Goal: Task Accomplishment & Management: Manage account settings

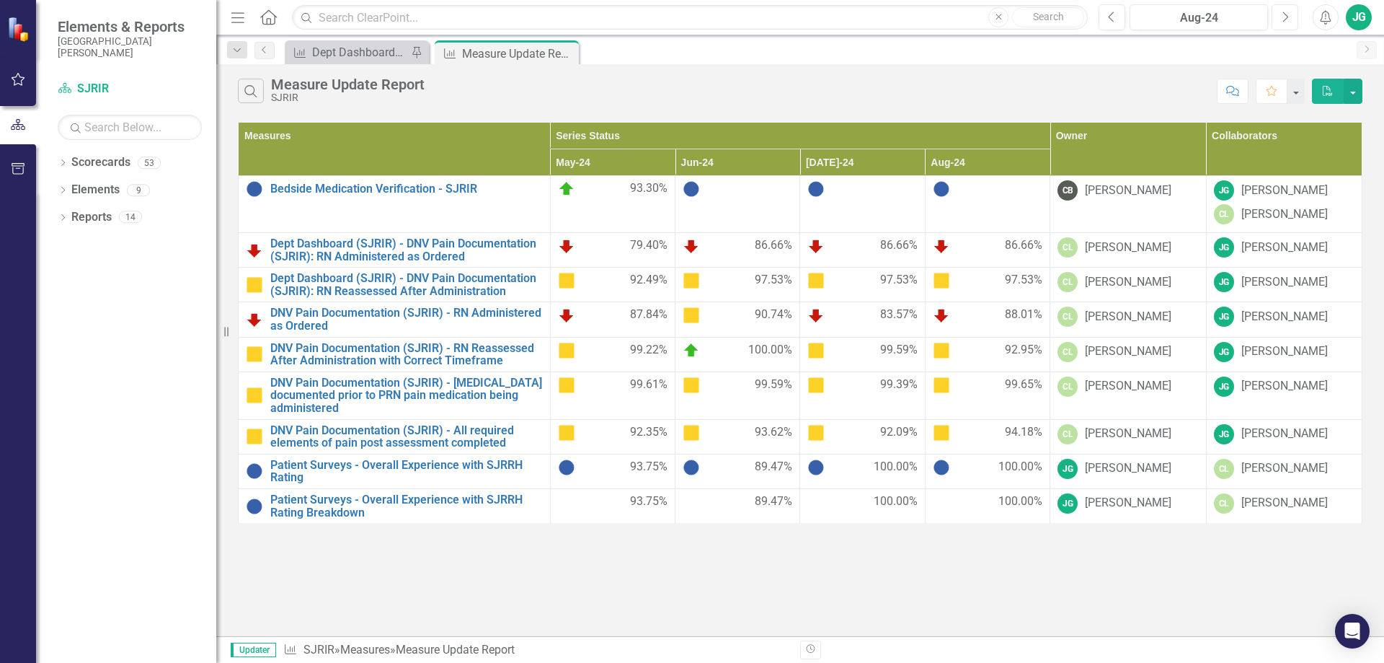
click at [1293, 17] on button "Next" at bounding box center [1285, 17] width 27 height 26
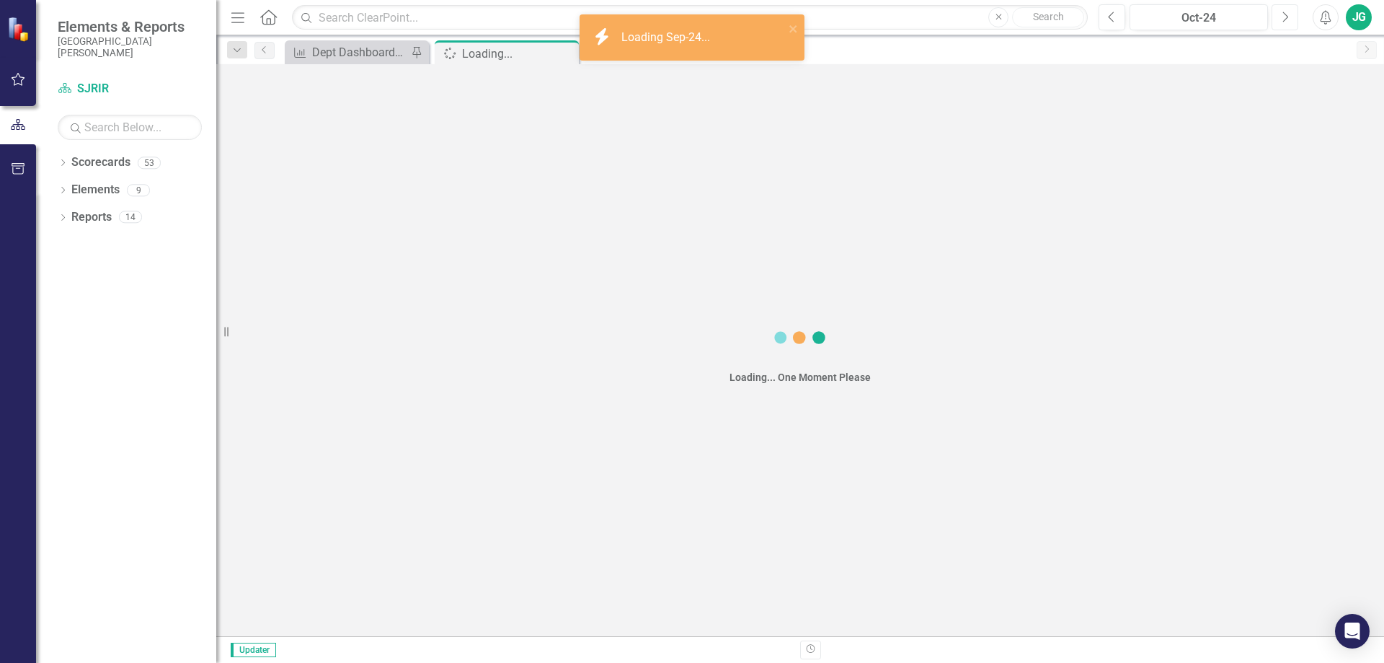
click at [1293, 17] on button "Next" at bounding box center [1285, 17] width 27 height 26
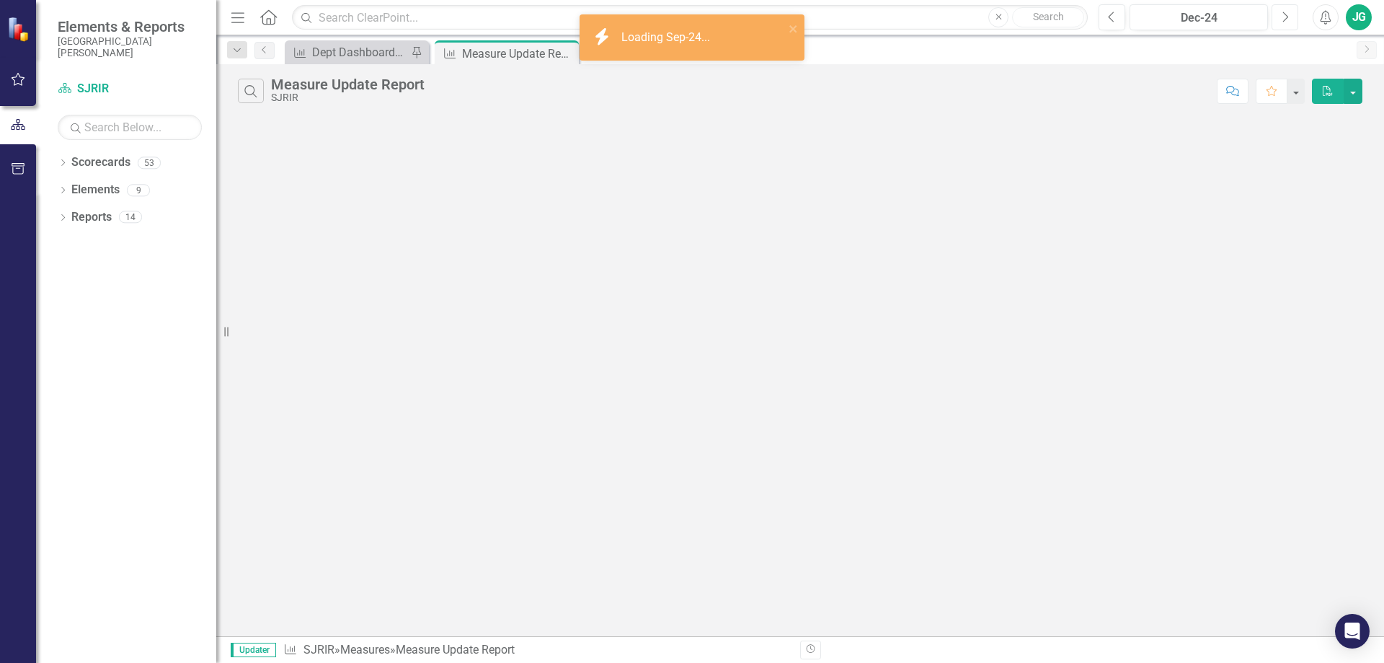
click at [1293, 17] on button "Next" at bounding box center [1285, 17] width 27 height 26
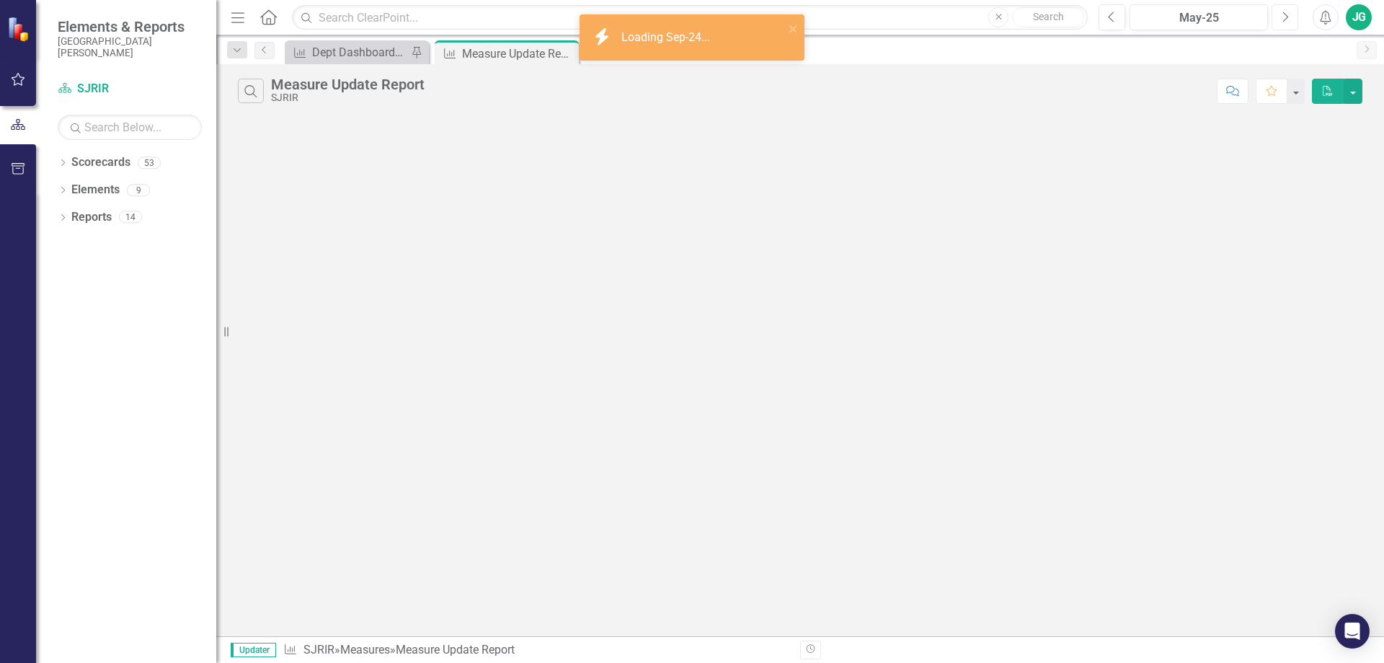
click at [1293, 17] on button "Next" at bounding box center [1285, 17] width 27 height 26
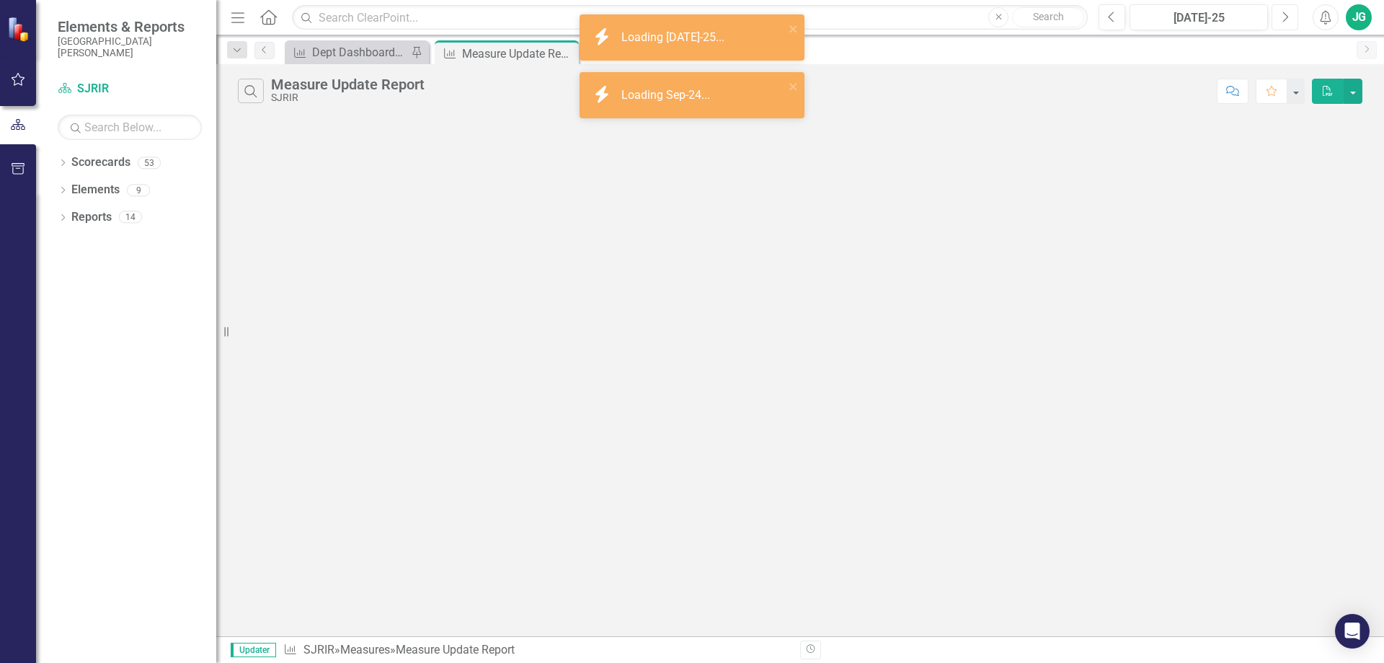
click at [1293, 17] on button "Next" at bounding box center [1285, 17] width 27 height 26
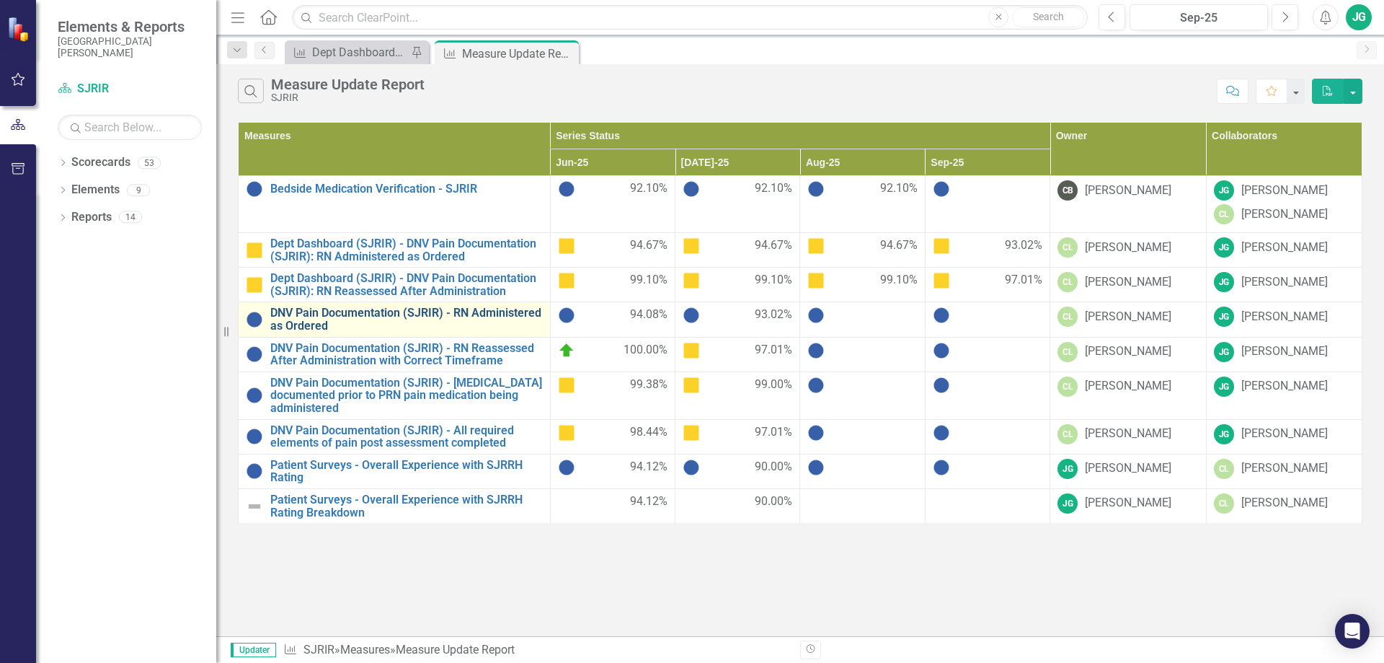
click at [385, 315] on link "DNV Pain Documentation (SJRIR) - RN Administered as Ordered" at bounding box center [406, 318] width 272 height 25
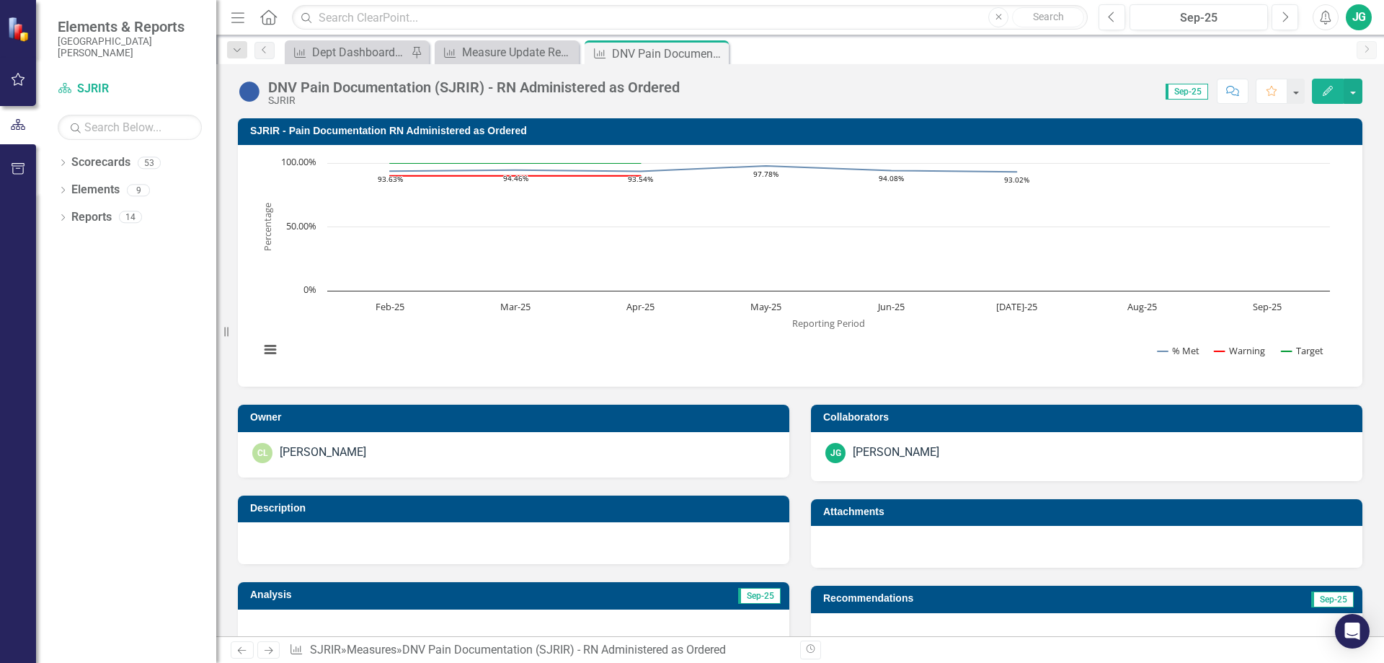
click at [1328, 84] on button "Edit" at bounding box center [1328, 91] width 32 height 25
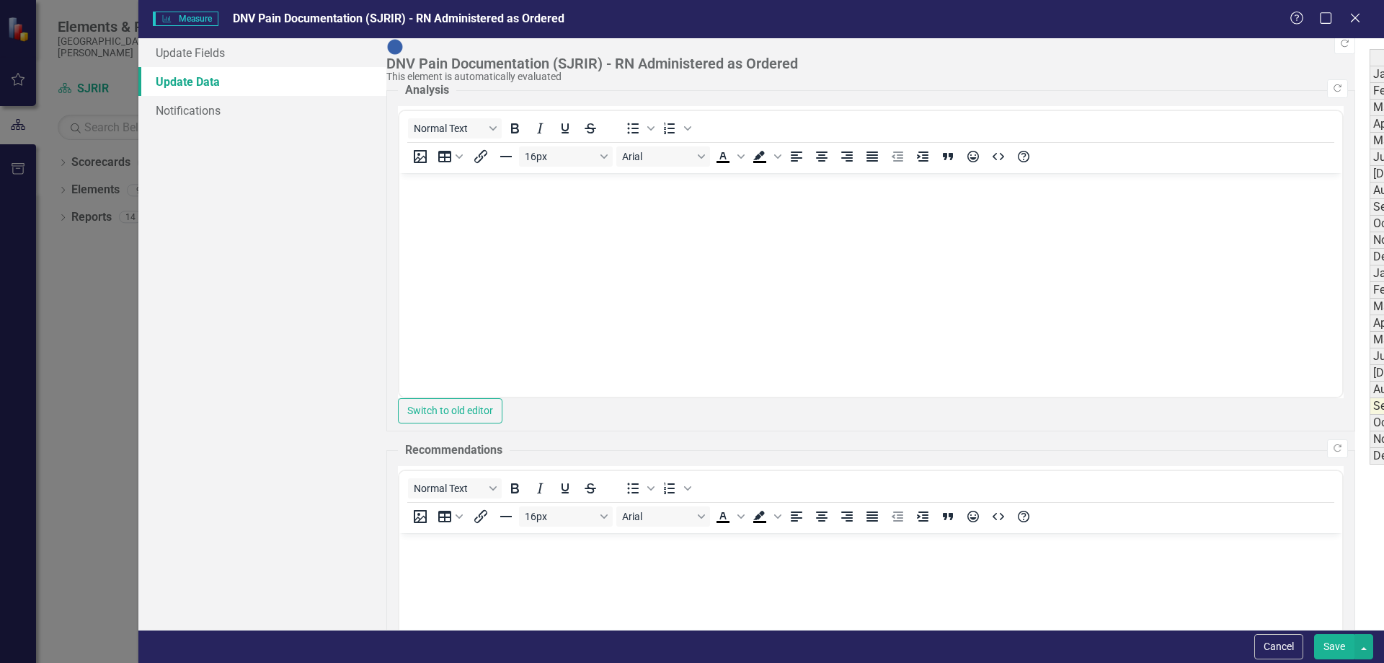
type textarea "542"
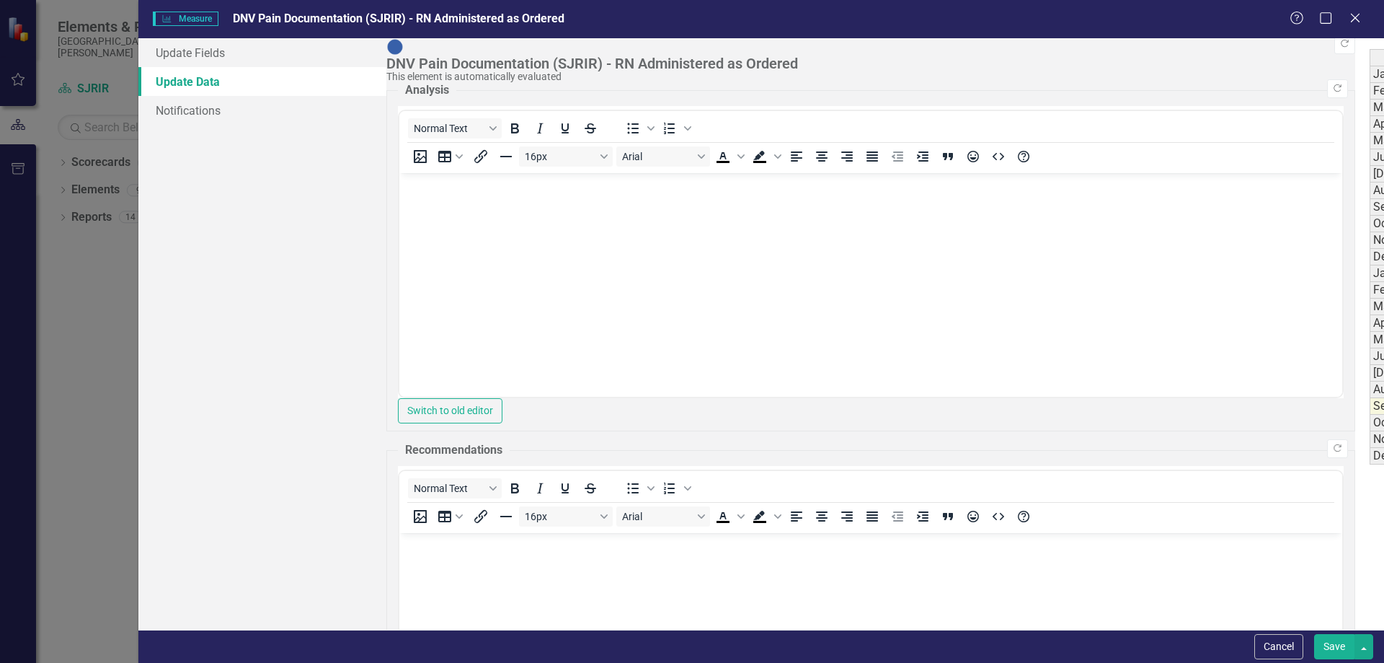
click at [1323, 642] on button "Save" at bounding box center [1334, 646] width 40 height 25
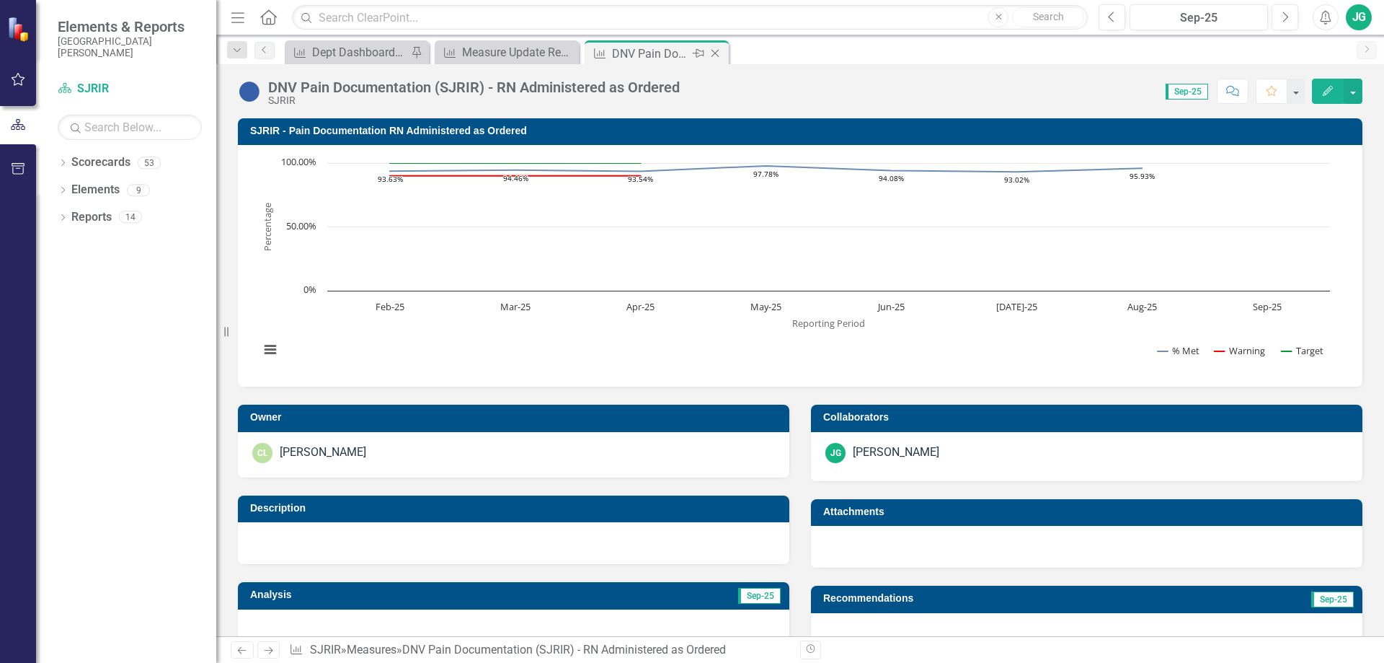
click at [716, 52] on icon "Close" at bounding box center [715, 54] width 14 height 12
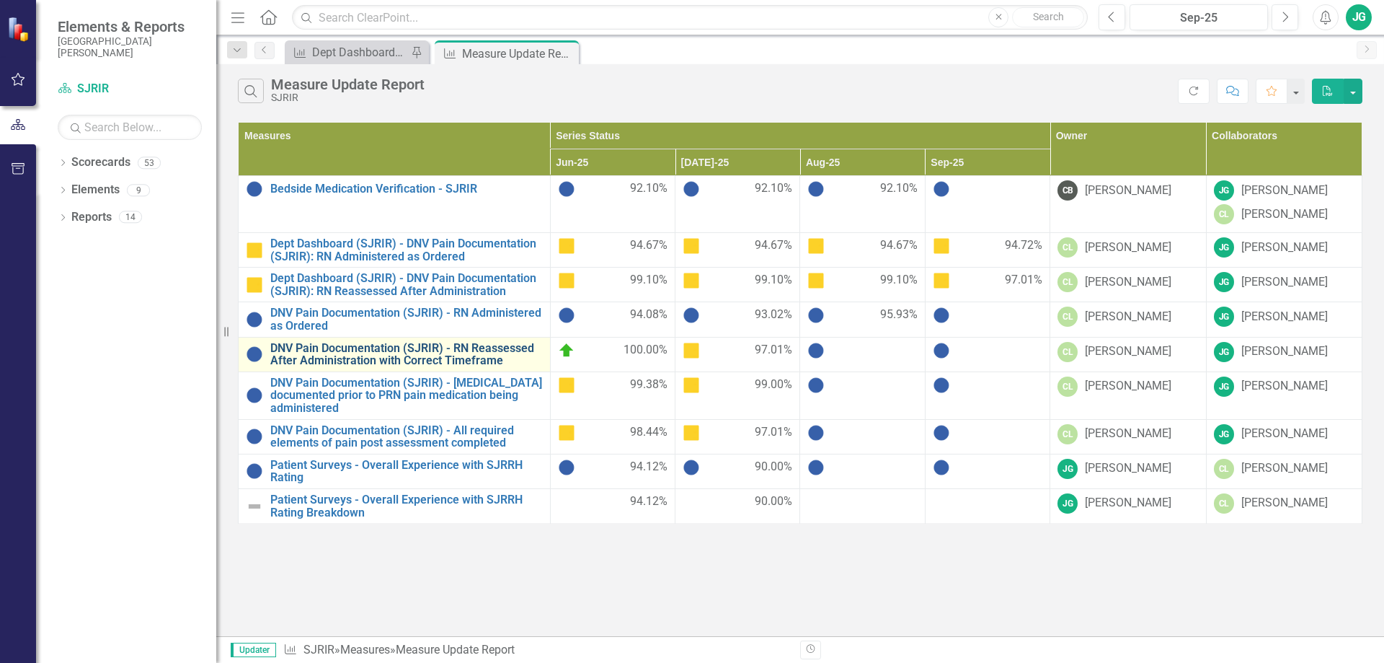
click at [454, 350] on link "DNV Pain Documentation (SJRIR) - RN Reassessed After Administration with Correc…" at bounding box center [406, 354] width 272 height 25
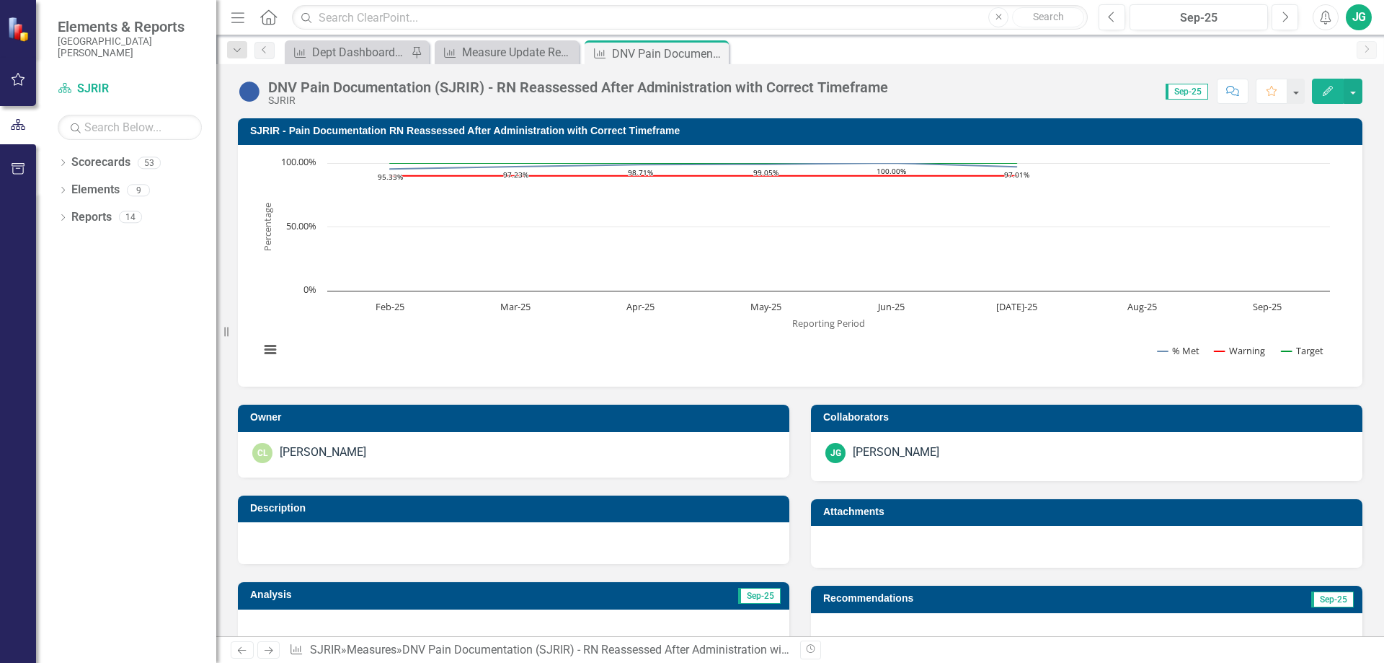
click at [1308, 88] on div "Edit" at bounding box center [1334, 91] width 58 height 25
click at [1319, 87] on button "Edit" at bounding box center [1328, 91] width 32 height 25
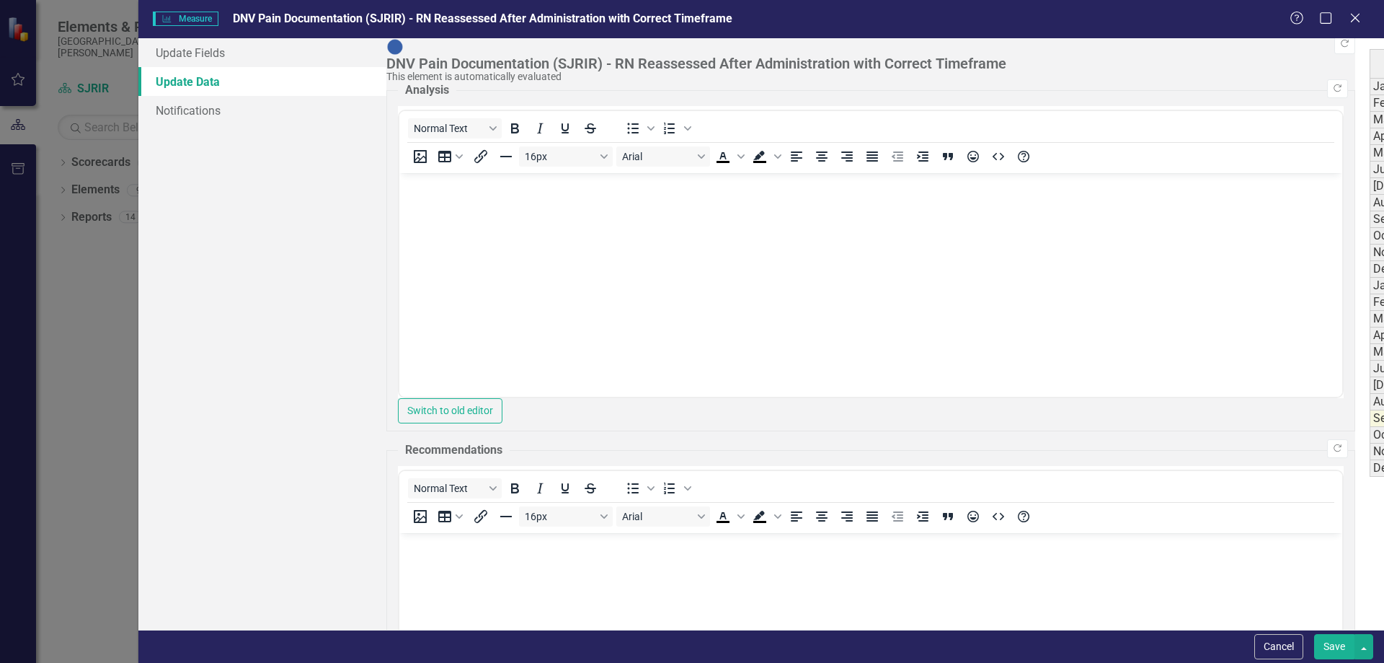
click at [1370, 393] on div "Period Status # Reassessed After Administration # of Opportunities % Met Warnin…" at bounding box center [1370, 262] width 0 height 427
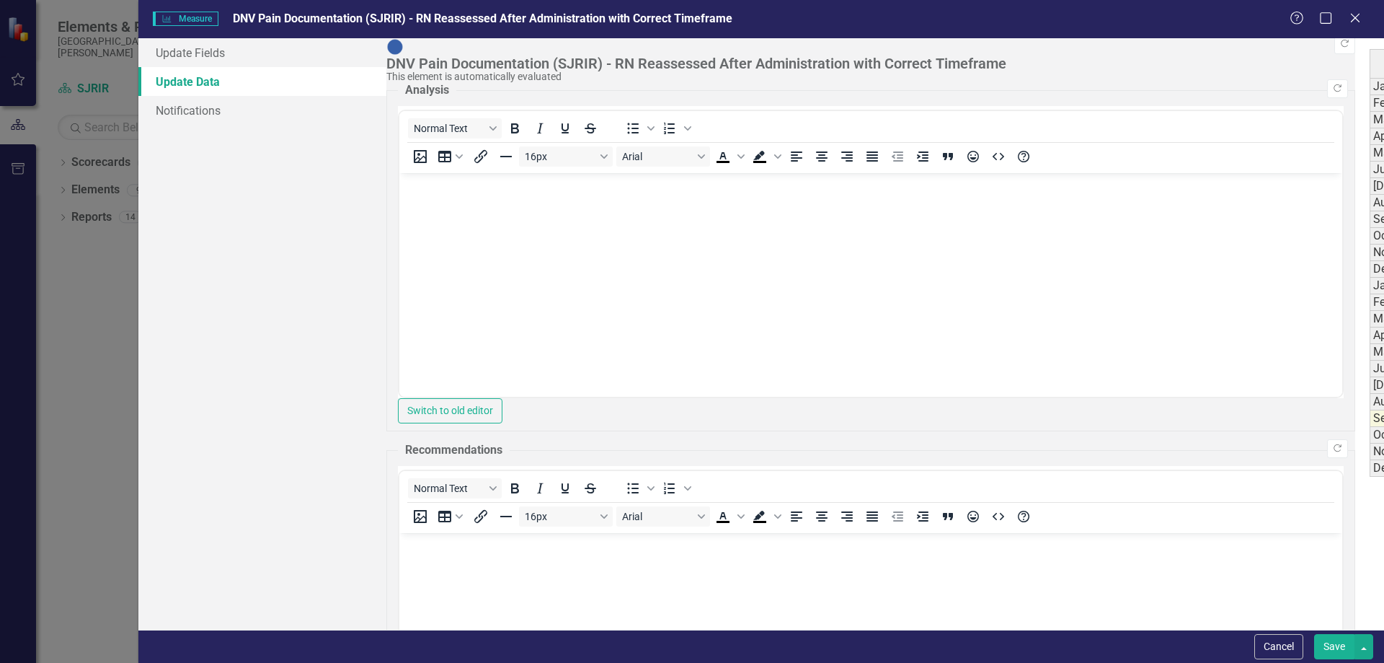
type textarea "563"
drag, startPoint x: 876, startPoint y: 618, endPoint x: 882, endPoint y: 609, distance: 10.4
drag, startPoint x: 1333, startPoint y: 632, endPoint x: 1331, endPoint y: 639, distance: 7.4
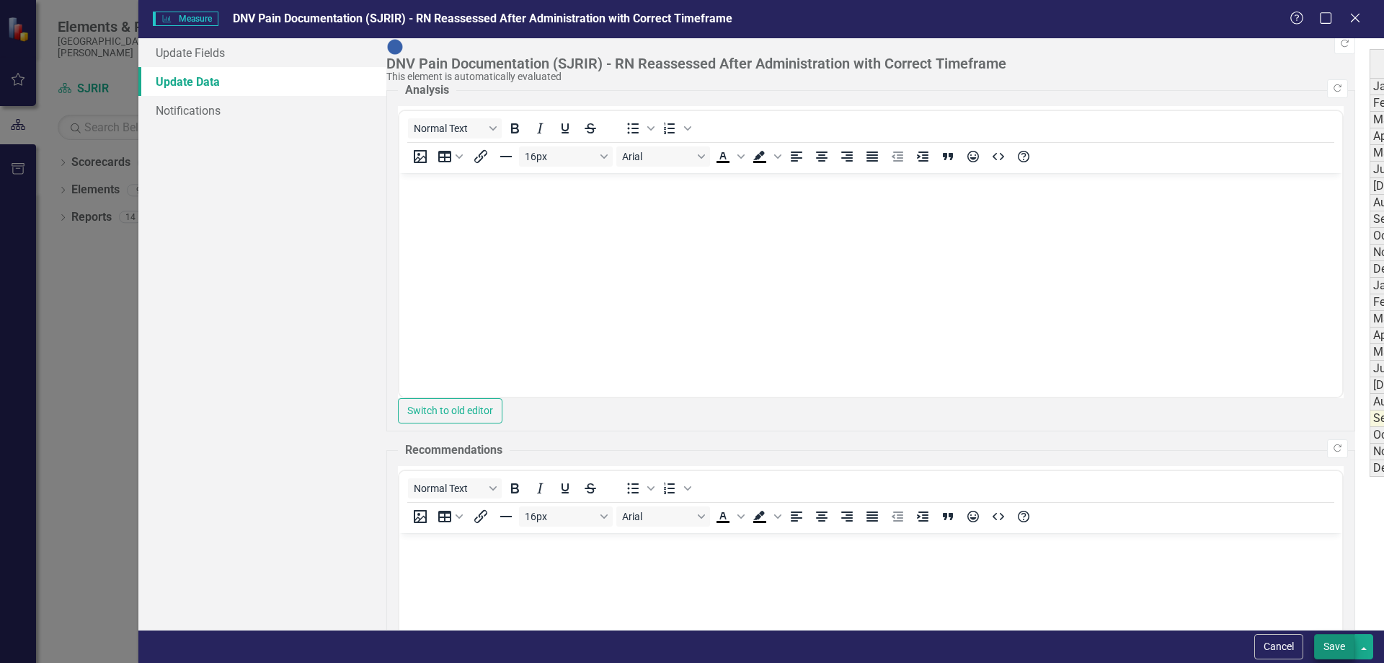
click at [1334, 633] on div "Cancel Save" at bounding box center [761, 645] width 1246 height 33
click at [1329, 641] on button "Save" at bounding box center [1334, 646] width 40 height 25
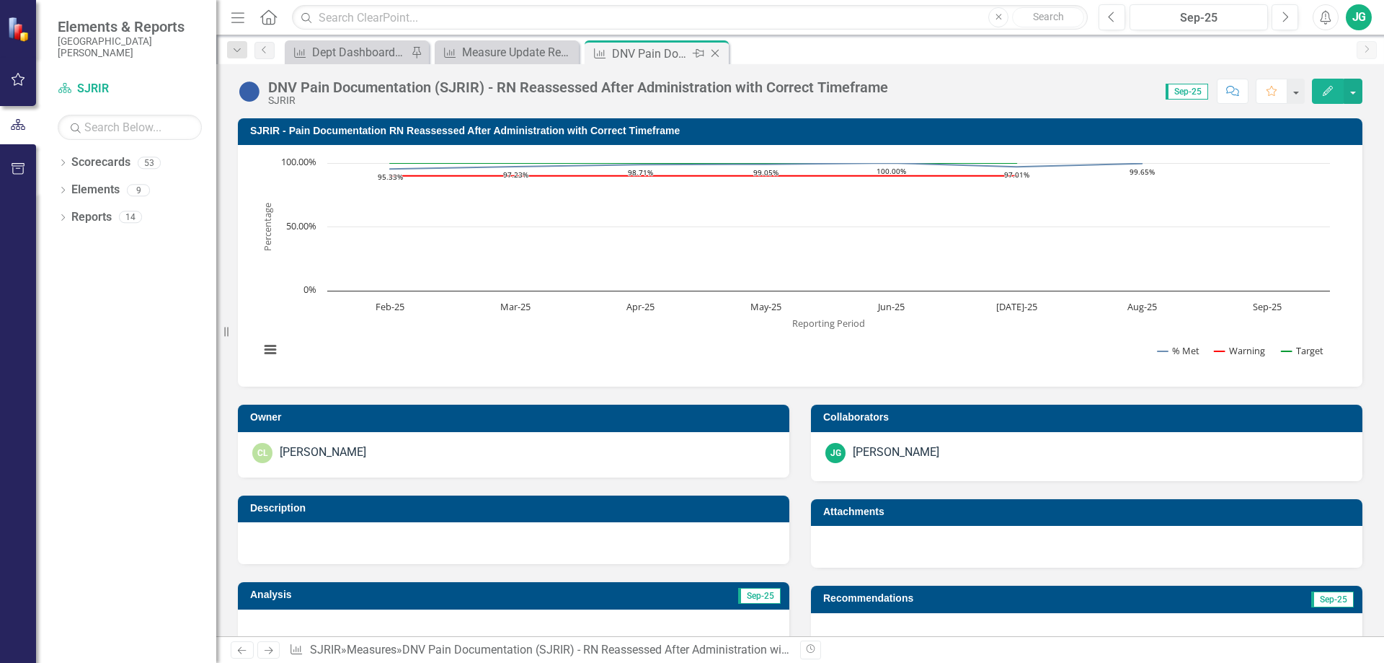
click at [717, 50] on icon "Close" at bounding box center [715, 54] width 14 height 12
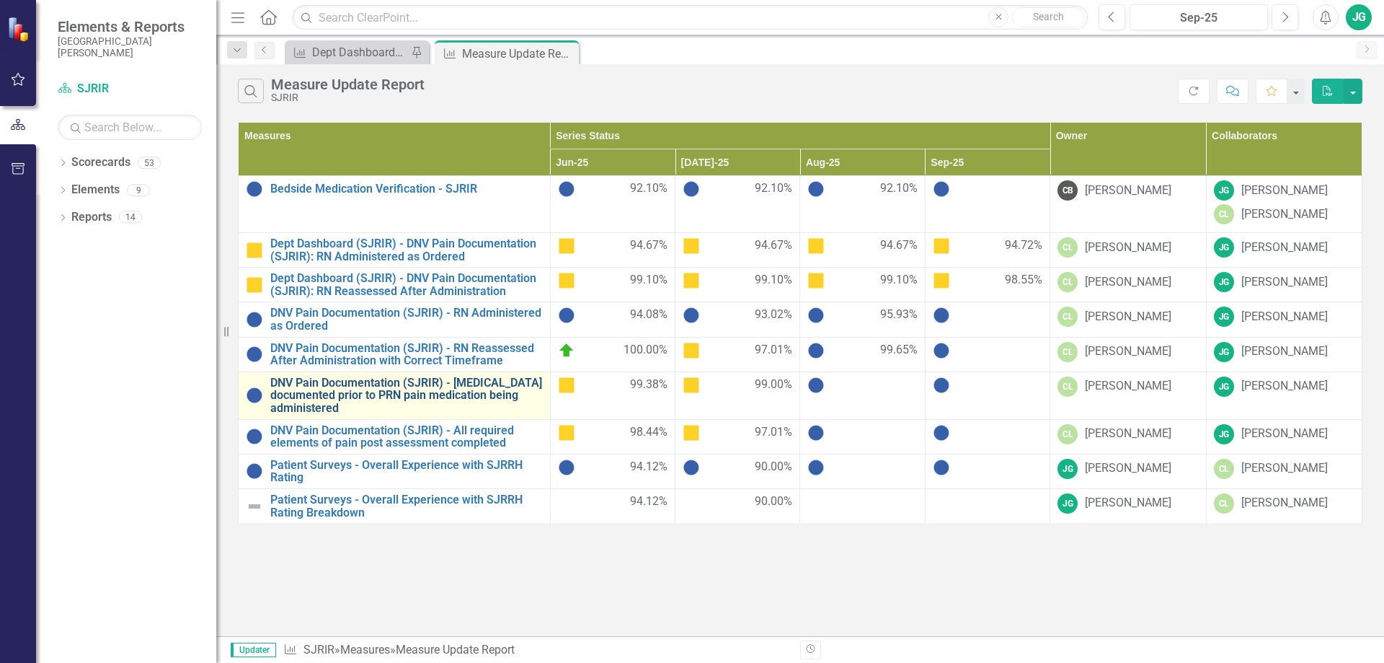
click at [387, 403] on link "DNV Pain Documentation (SJRIR) - [MEDICAL_DATA] documented prior to PRN pain me…" at bounding box center [406, 395] width 272 height 38
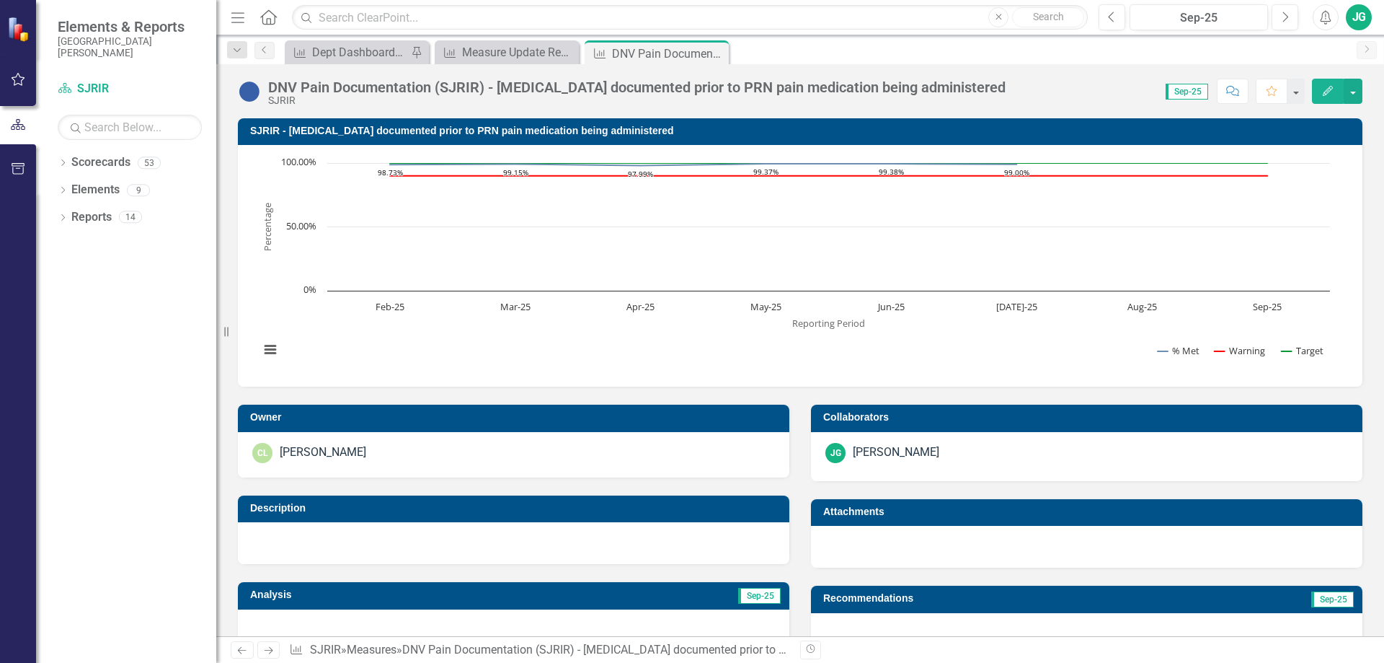
click at [1328, 93] on icon "button" at bounding box center [1328, 91] width 10 height 10
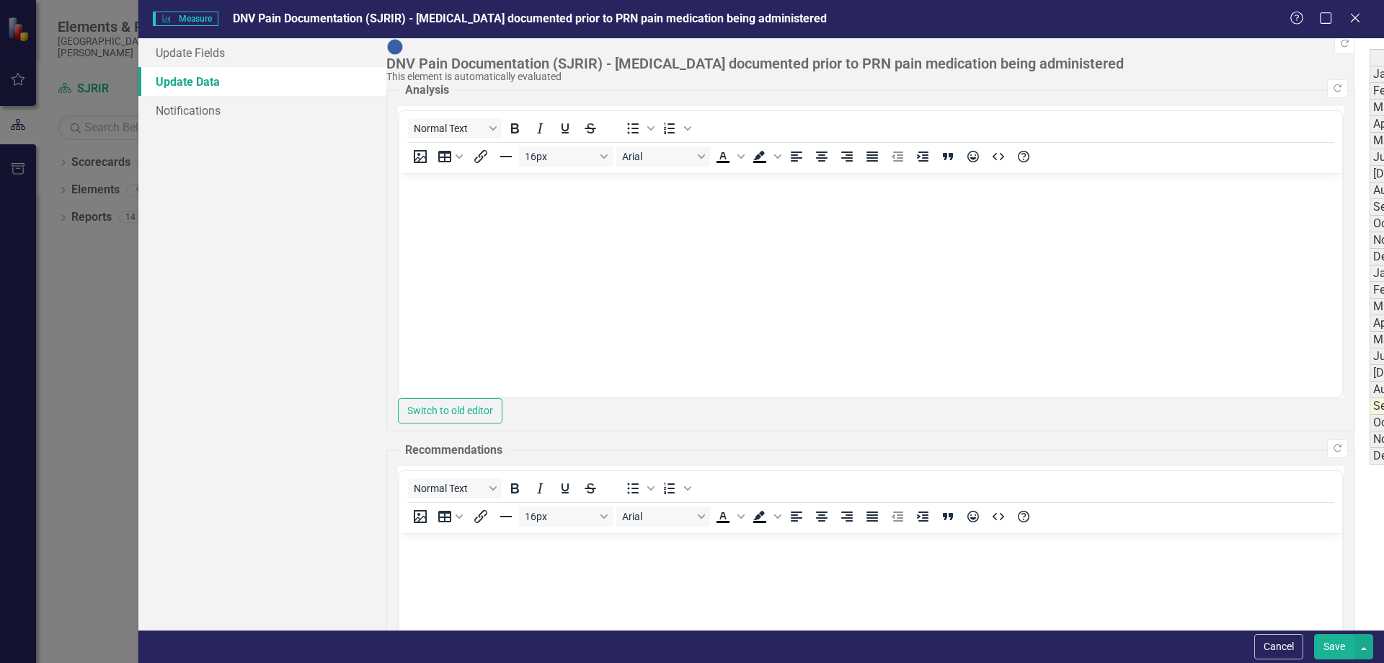
type textarea "562"
click at [1338, 648] on button "Save" at bounding box center [1334, 646] width 40 height 25
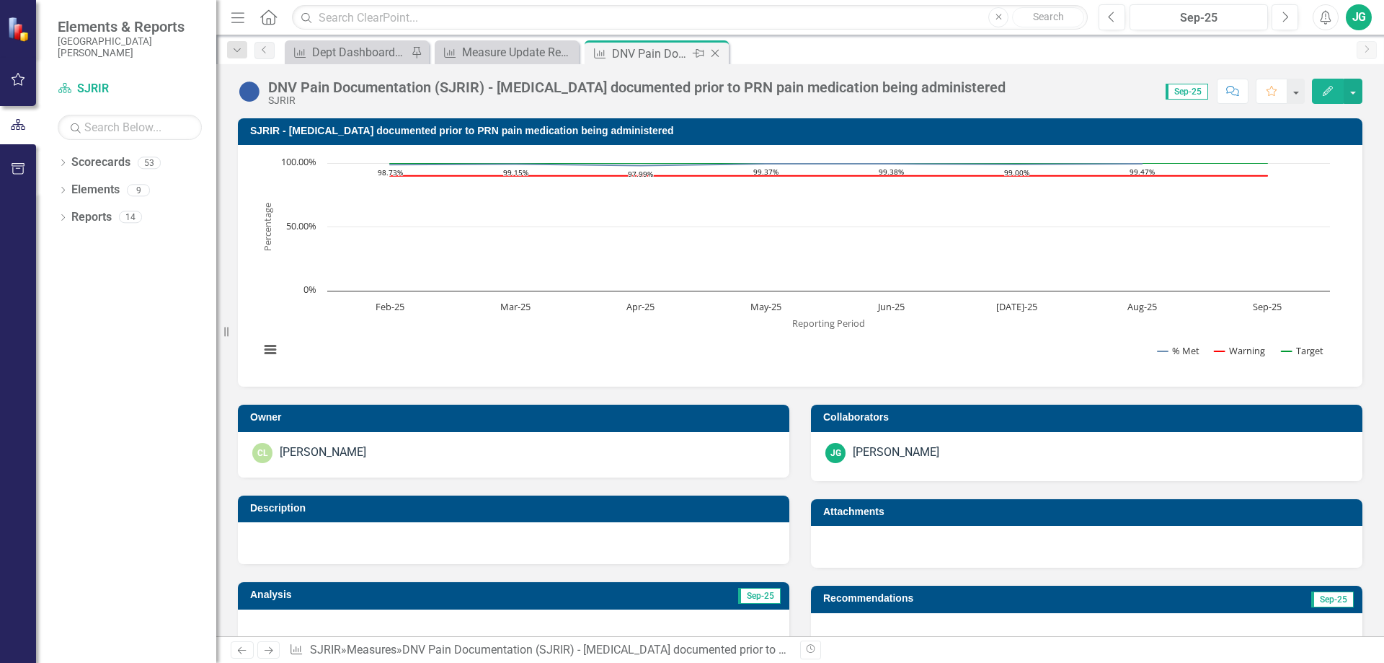
click at [718, 50] on icon "Close" at bounding box center [715, 54] width 14 height 12
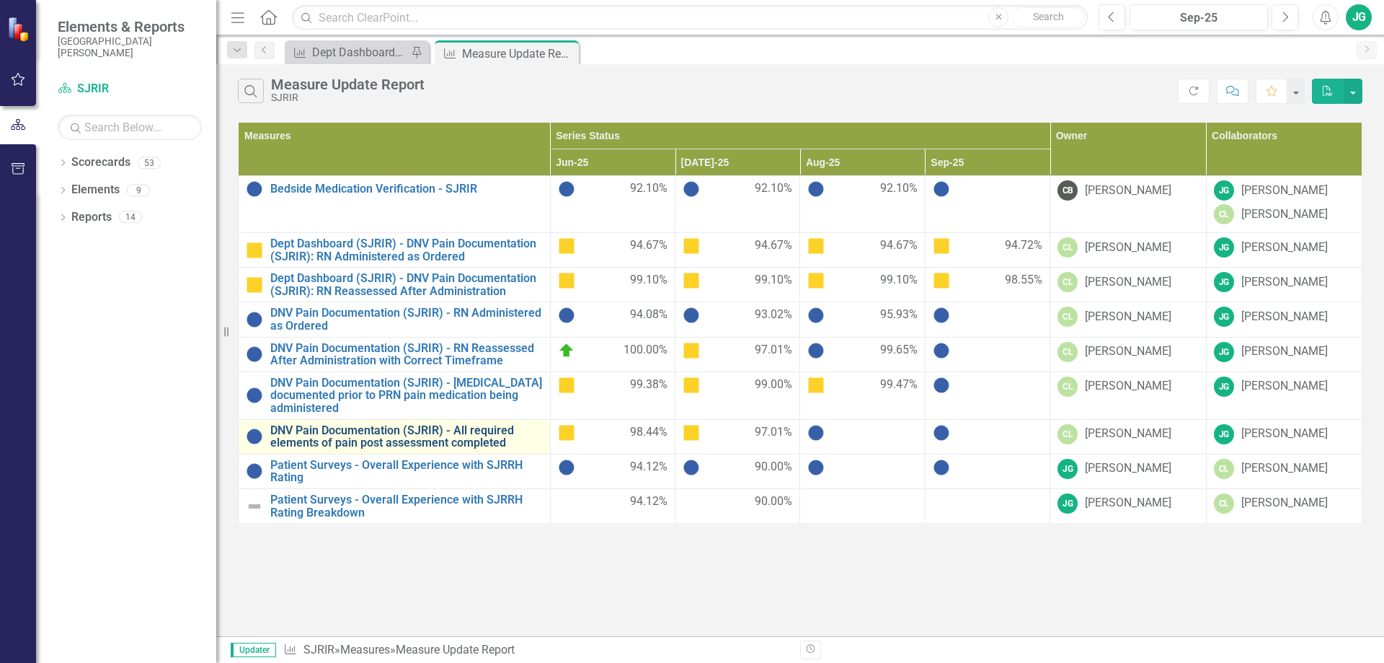
click at [389, 437] on link "DNV Pain Documentation (SJRIR) - All required elements of pain post assessment …" at bounding box center [406, 436] width 272 height 25
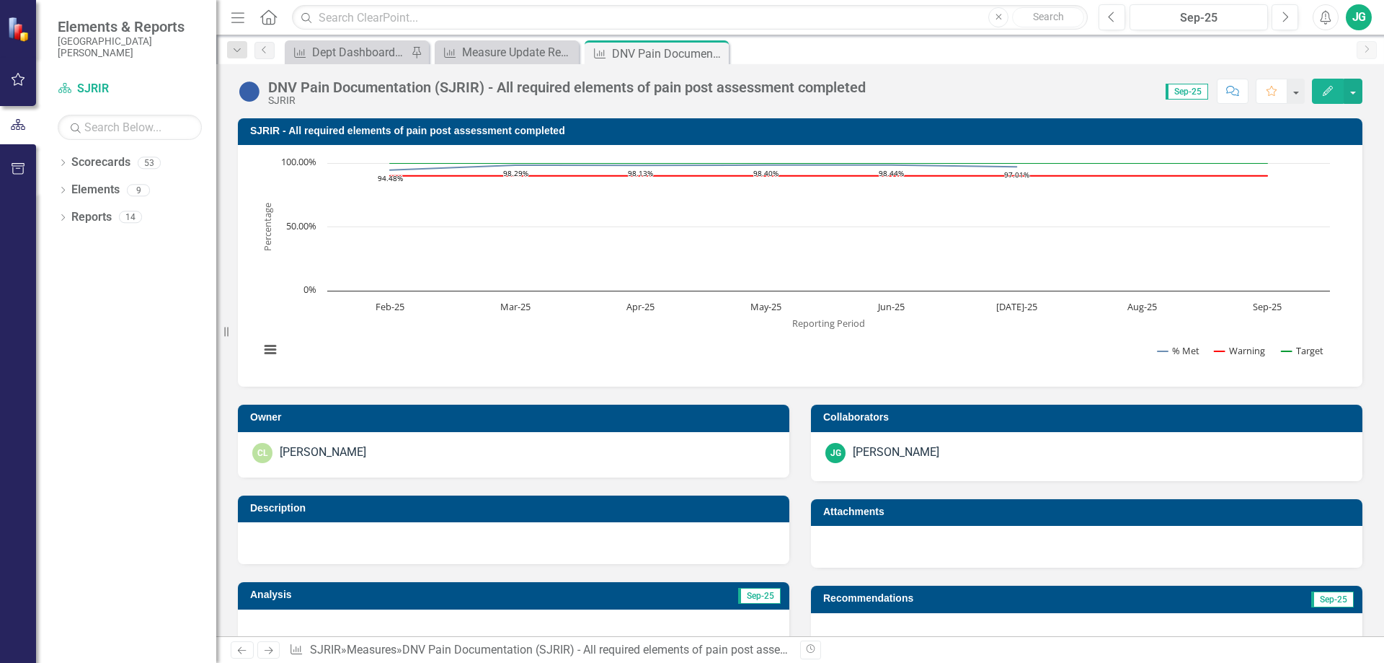
click at [1332, 89] on icon "button" at bounding box center [1328, 91] width 10 height 10
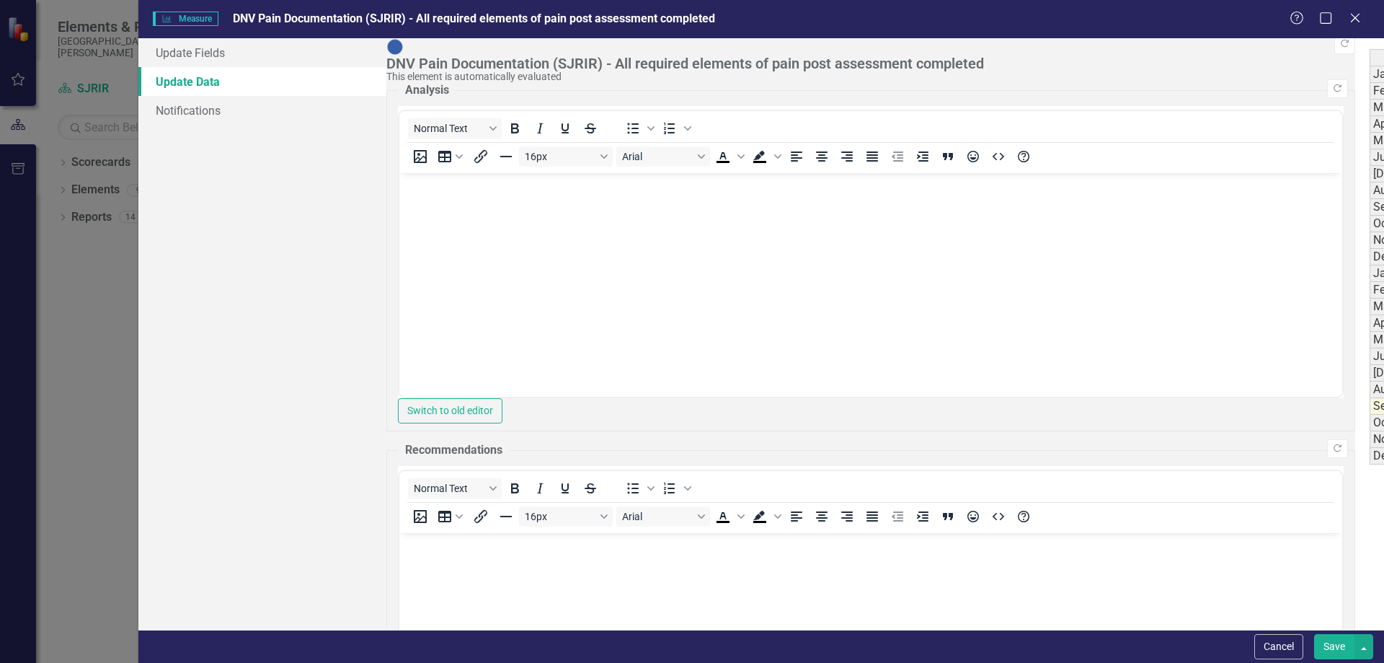
type textarea "547"
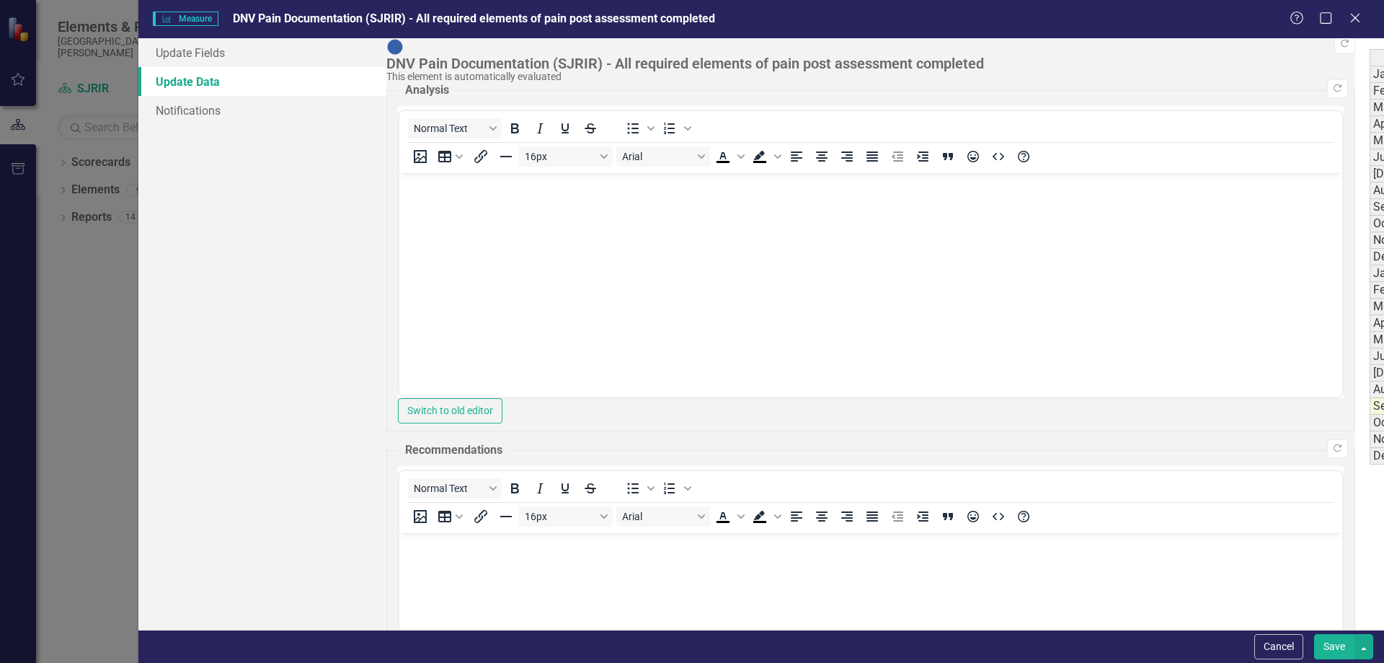
click at [1348, 655] on button "Save" at bounding box center [1334, 646] width 40 height 25
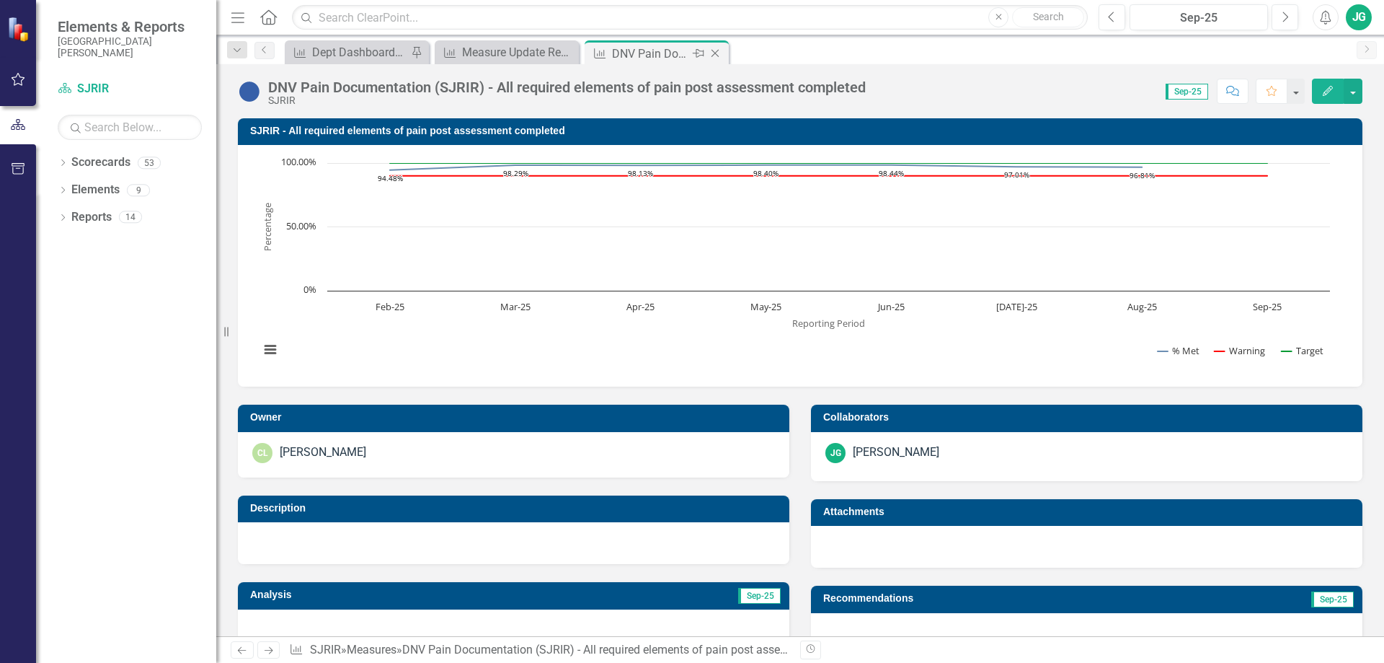
click at [717, 58] on icon "Close" at bounding box center [715, 54] width 14 height 12
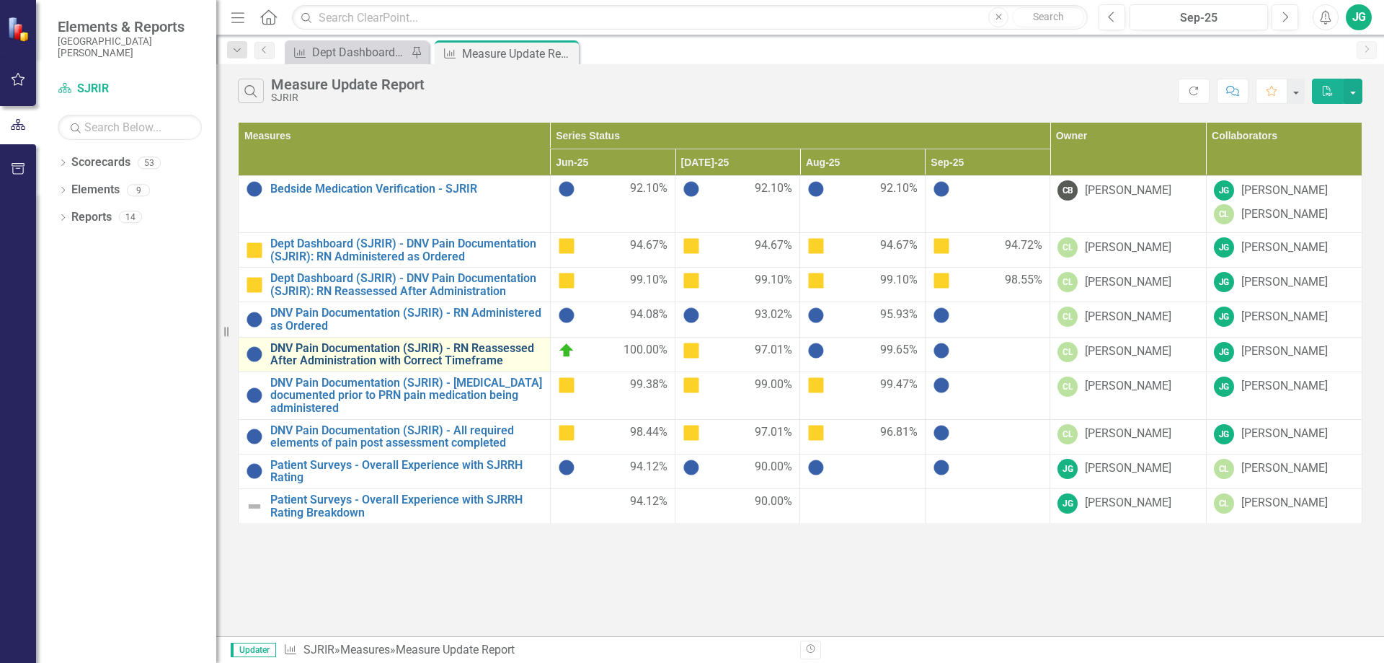
click at [474, 357] on link "DNV Pain Documentation (SJRIR) - RN Reassessed After Administration with Correc…" at bounding box center [406, 354] width 272 height 25
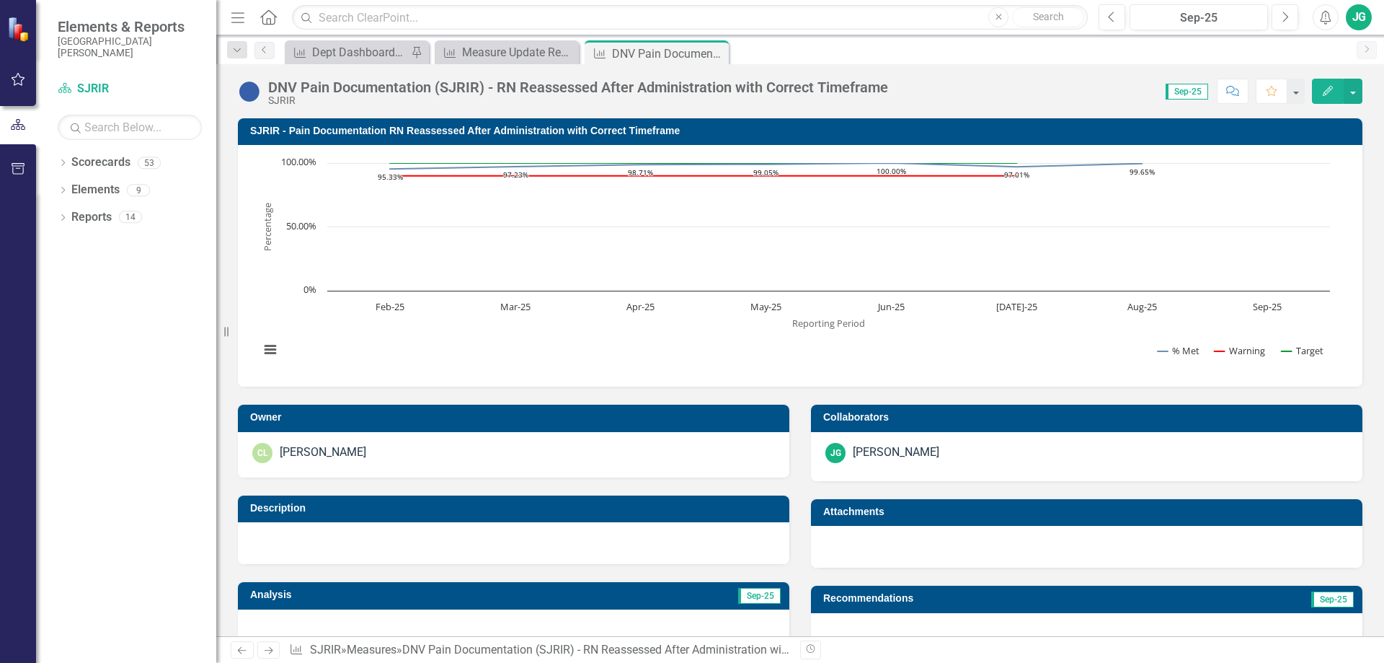
click at [1335, 90] on button "Edit" at bounding box center [1328, 91] width 32 height 25
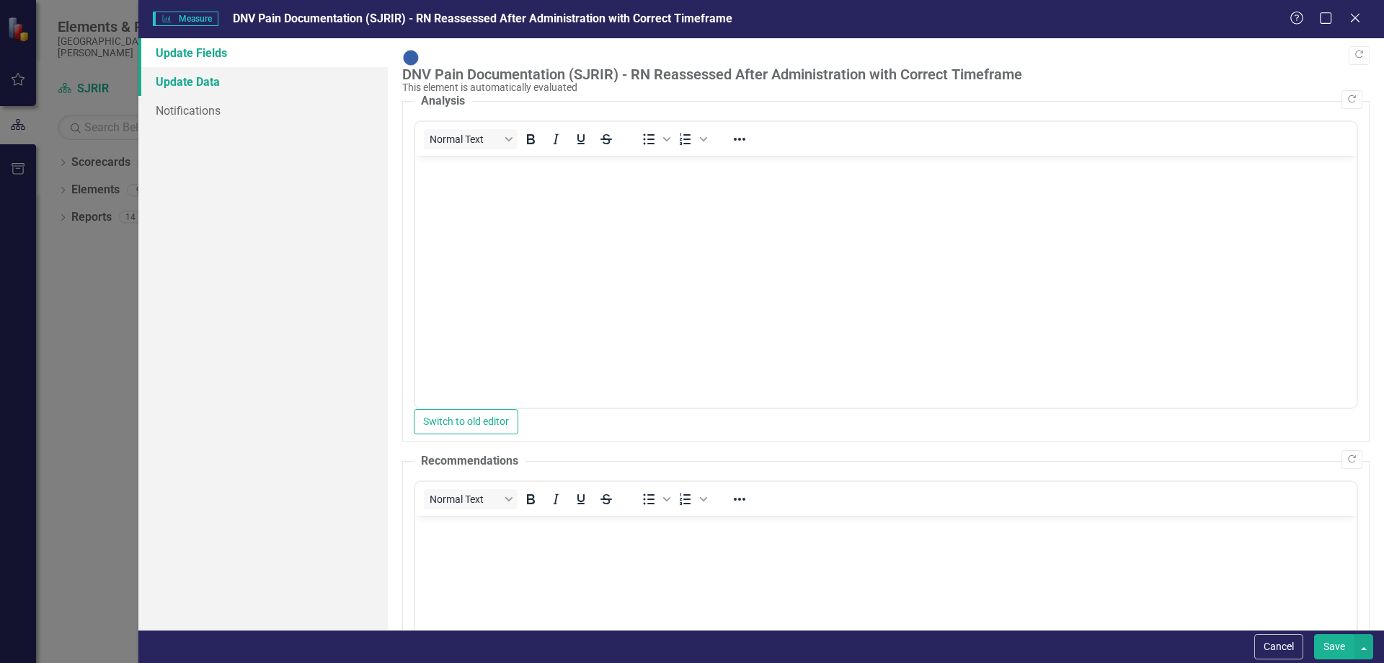
click at [203, 76] on link "Update Data" at bounding box center [262, 81] width 249 height 29
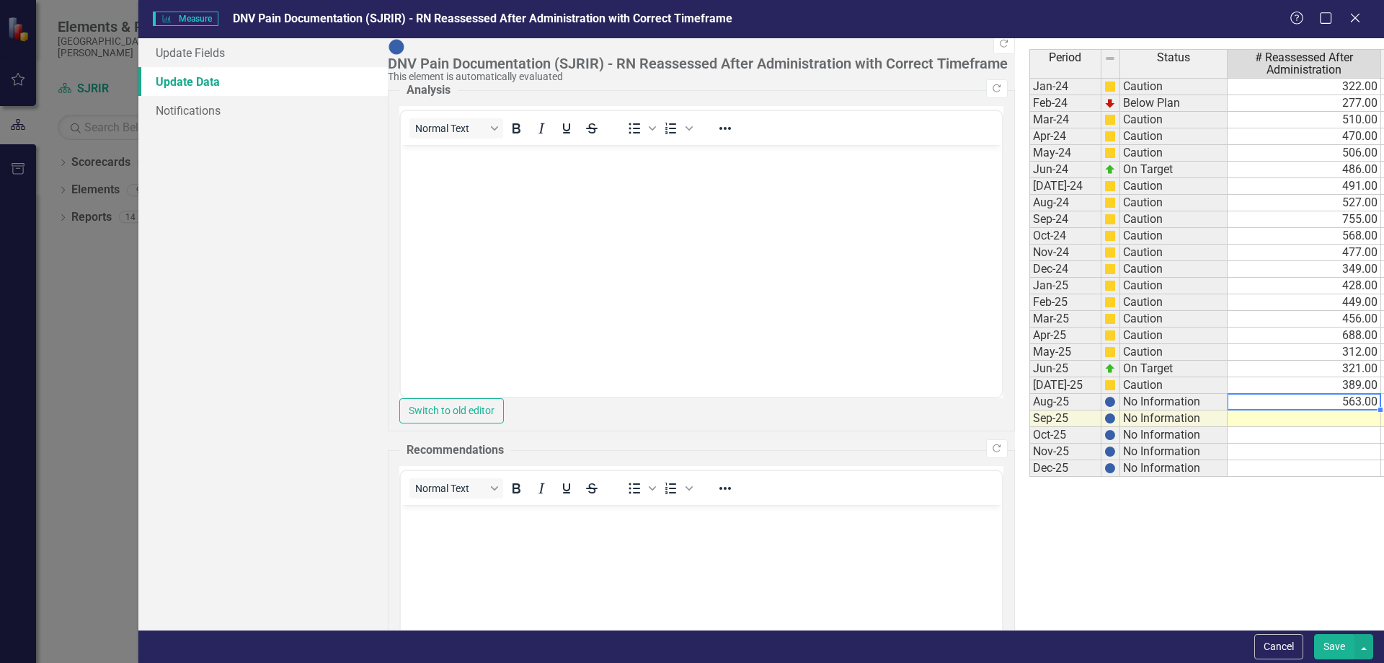
click at [1228, 403] on td "563.00" at bounding box center [1305, 402] width 154 height 17
click at [1228, 402] on td "563.00" at bounding box center [1305, 402] width 154 height 17
type textarea "544"
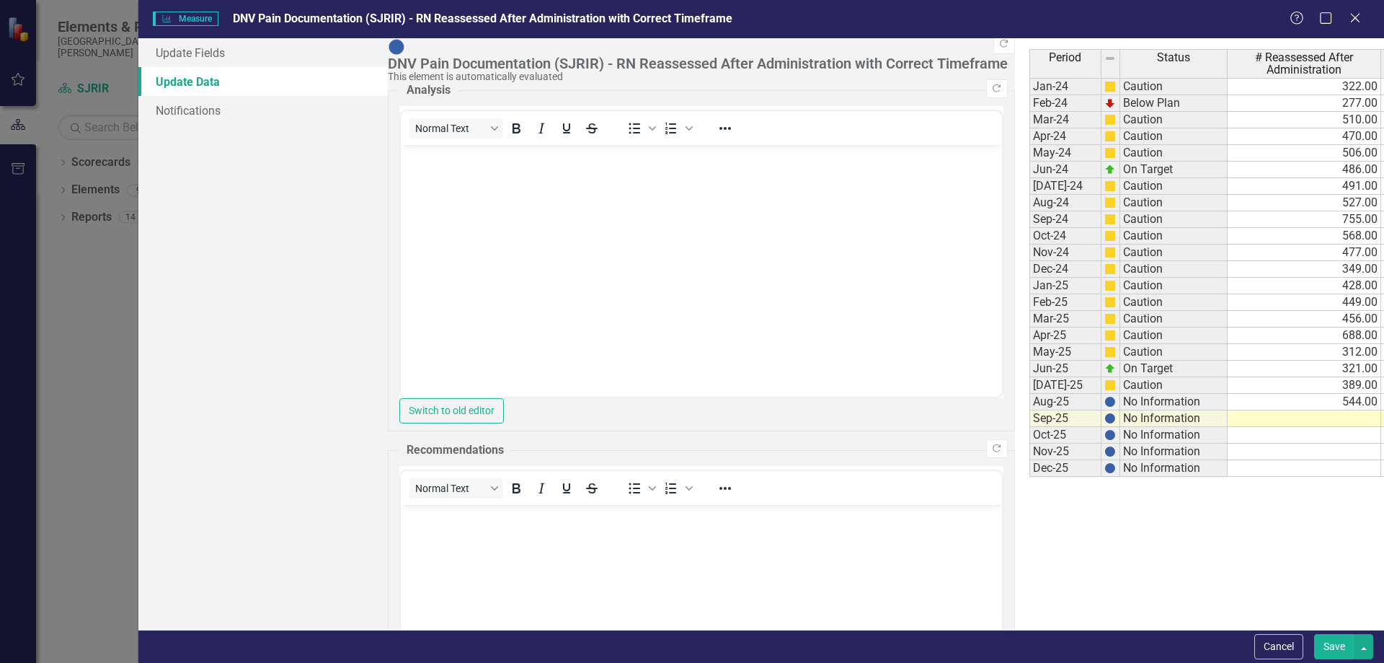
click at [1334, 652] on button "Save" at bounding box center [1334, 646] width 40 height 25
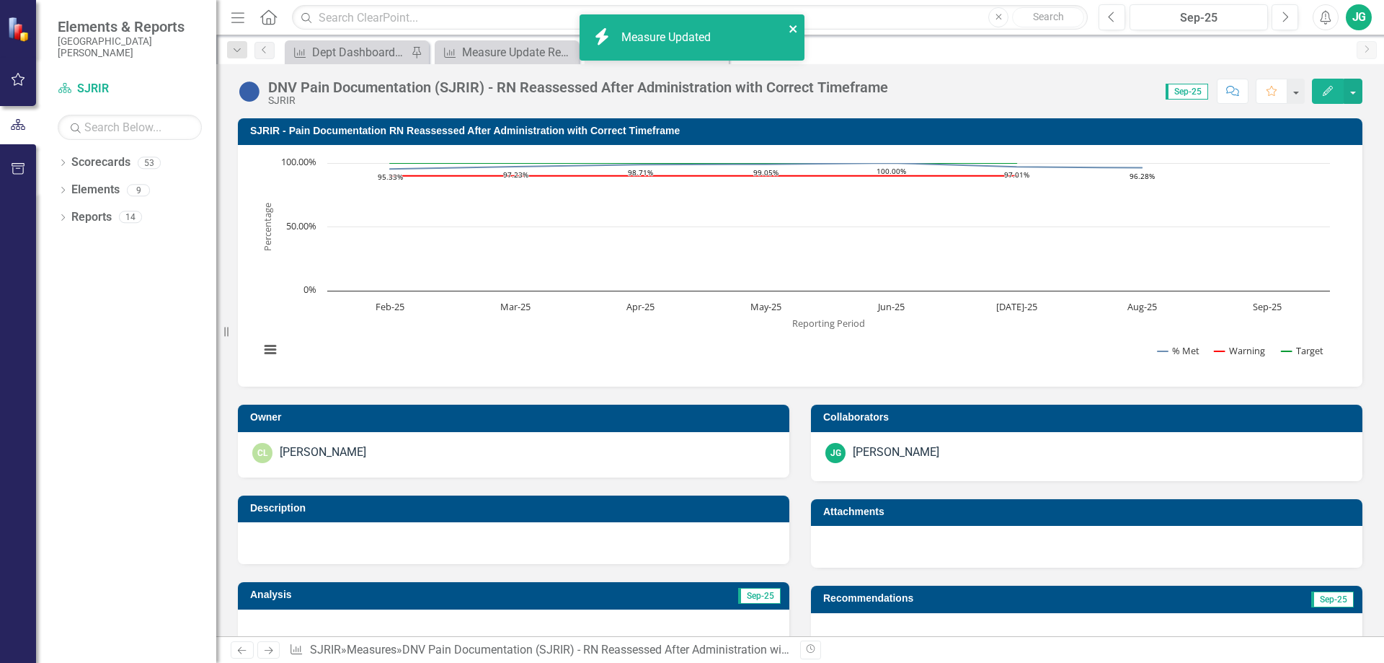
click at [793, 29] on icon "close" at bounding box center [792, 28] width 7 height 7
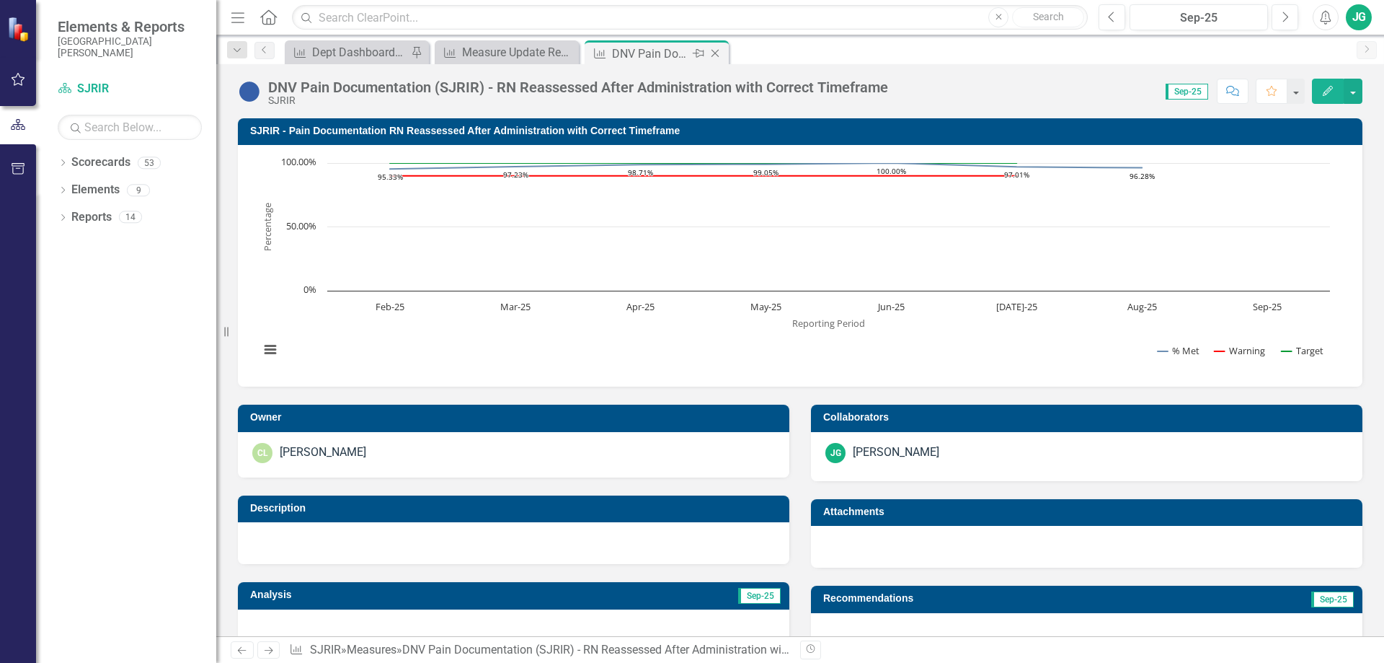
click at [717, 51] on icon at bounding box center [716, 54] width 8 height 8
